Goal: Information Seeking & Learning: Get advice/opinions

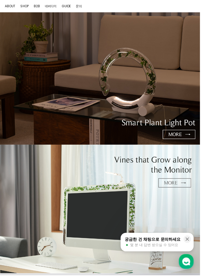
scroll to position [10, 0]
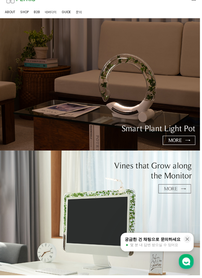
click at [170, 193] on img at bounding box center [101, 217] width 202 height 130
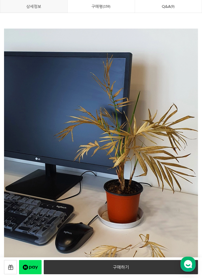
scroll to position [1037, 0]
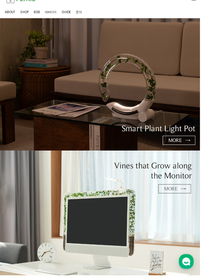
click at [175, 140] on img at bounding box center [101, 86] width 202 height 134
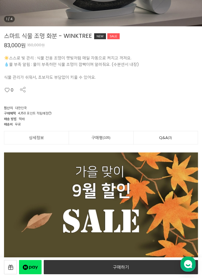
scroll to position [194, 0]
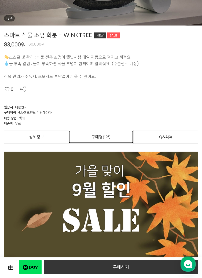
click at [108, 138] on span "105" at bounding box center [107, 137] width 8 height 6
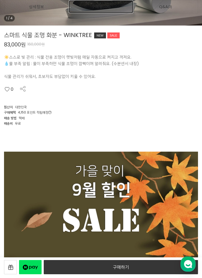
scroll to position [11198, 0]
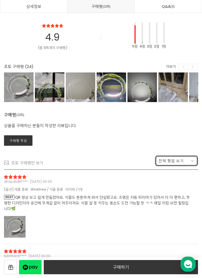
click at [177, 162] on span "전체 평점 보기" at bounding box center [171, 160] width 25 height 5
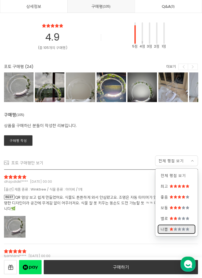
click at [184, 230] on span at bounding box center [183, 229] width 3 height 3
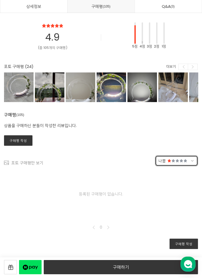
click at [184, 161] on span at bounding box center [185, 160] width 3 height 3
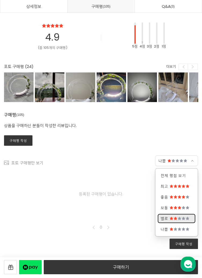
click at [180, 219] on span at bounding box center [179, 218] width 3 height 3
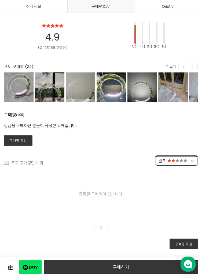
click at [179, 160] on span at bounding box center [177, 160] width 3 height 3
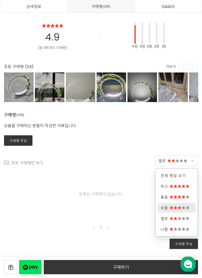
click at [183, 207] on span at bounding box center [183, 207] width 3 height 3
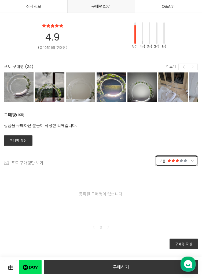
click at [179, 159] on span at bounding box center [177, 160] width 3 height 3
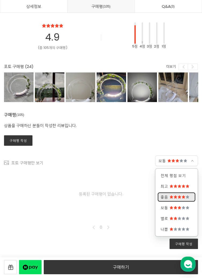
click at [181, 198] on span at bounding box center [179, 197] width 3 height 3
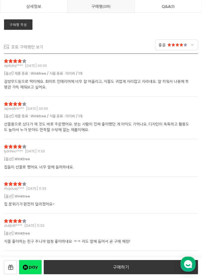
scroll to position [11316, 0]
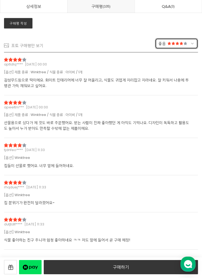
click at [192, 43] on icon at bounding box center [193, 43] width 2 height 1
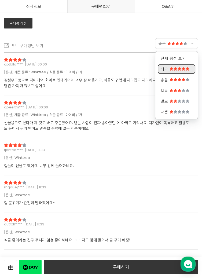
click at [187, 68] on span at bounding box center [187, 68] width 3 height 3
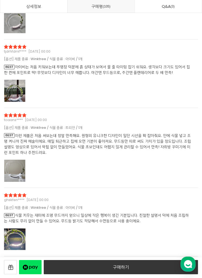
scroll to position [11411, 0]
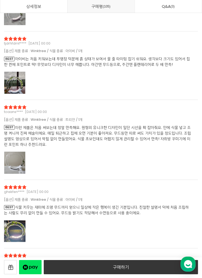
click at [13, 80] on div at bounding box center [15, 83] width 22 height 22
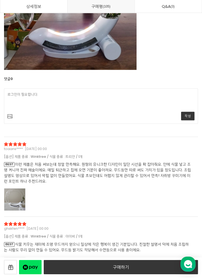
scroll to position [11595, 0]
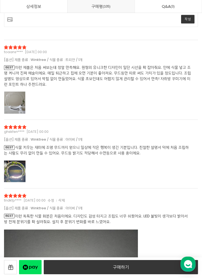
scroll to position [11704, 0]
